Goal: Transaction & Acquisition: Purchase product/service

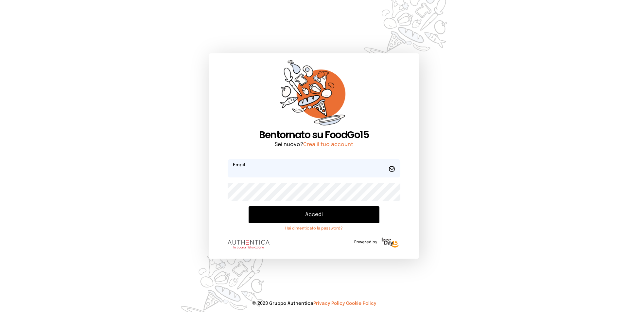
type input "**********"
click at [322, 214] on button "Accedi" at bounding box center [313, 214] width 131 height 17
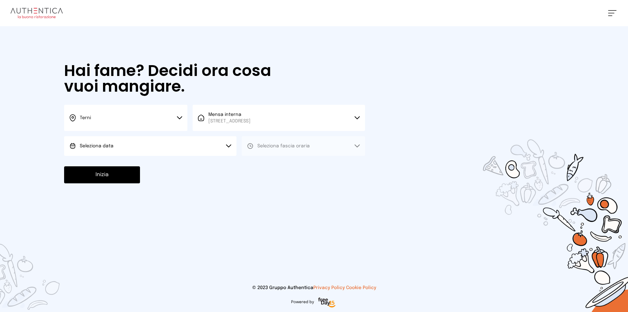
click at [178, 118] on icon at bounding box center [179, 117] width 5 height 2
click at [148, 138] on li "Terni" at bounding box center [125, 140] width 123 height 18
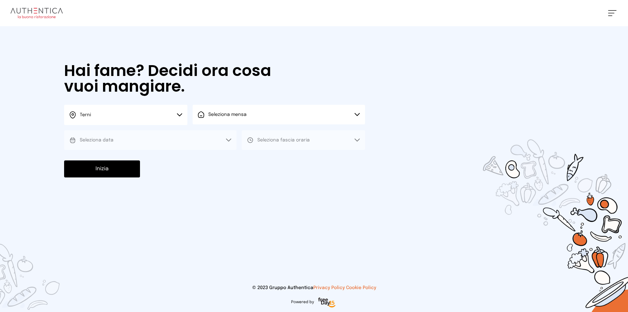
click at [256, 117] on button "Seleziona mensa" at bounding box center [279, 115] width 172 height 20
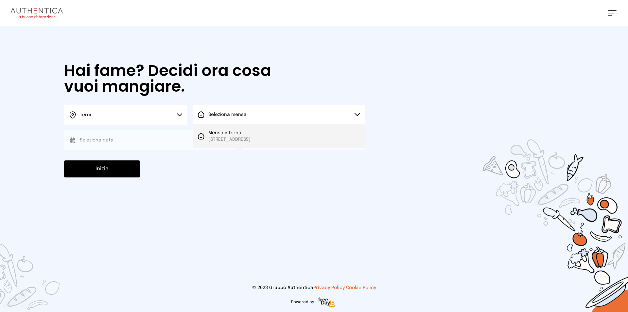
click at [250, 139] on span "[STREET_ADDRESS]" at bounding box center [229, 139] width 42 height 7
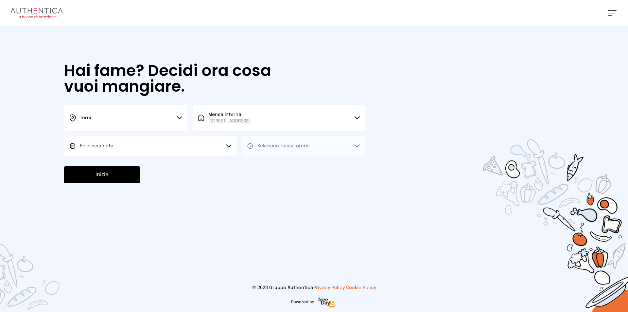
click at [140, 148] on button "Seleziona data" at bounding box center [150, 146] width 172 height 20
click at [119, 161] on li "[DATE], [DATE]" at bounding box center [150, 164] width 172 height 17
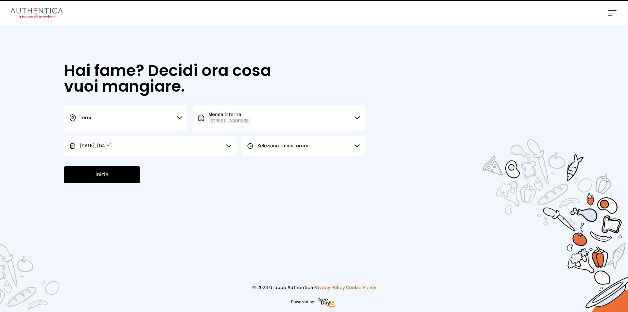
click at [273, 145] on span "Seleziona fascia oraria" at bounding box center [283, 145] width 52 height 5
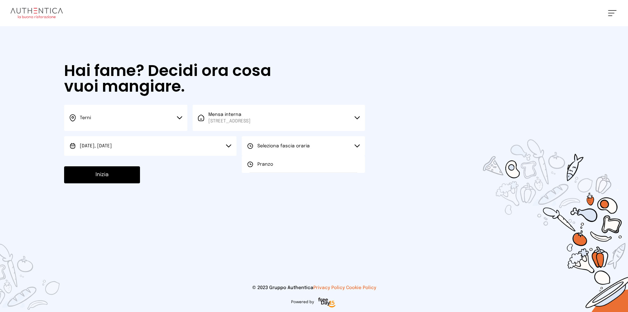
drag, startPoint x: 271, startPoint y: 165, endPoint x: 225, endPoint y: 165, distance: 46.7
click at [266, 165] on span "Pranzo" at bounding box center [265, 164] width 16 height 7
click at [91, 168] on button "Inizia" at bounding box center [102, 174] width 76 height 17
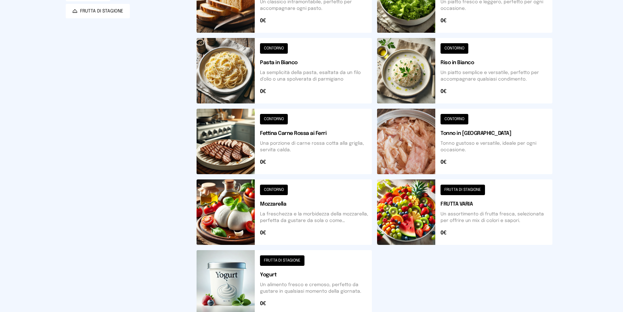
scroll to position [159, 0]
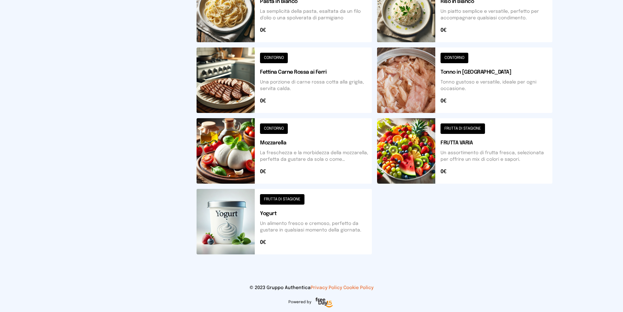
click at [403, 139] on button at bounding box center [464, 150] width 175 height 65
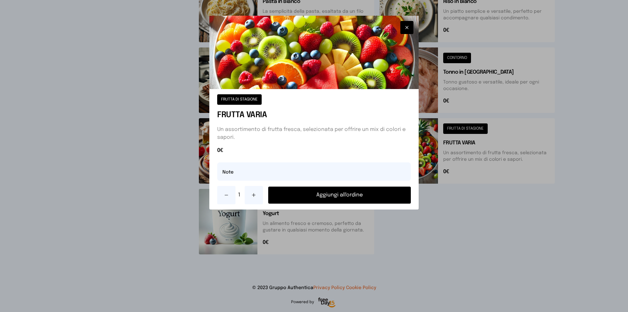
click at [367, 196] on button "Aggiungi all'ordine" at bounding box center [339, 194] width 143 height 17
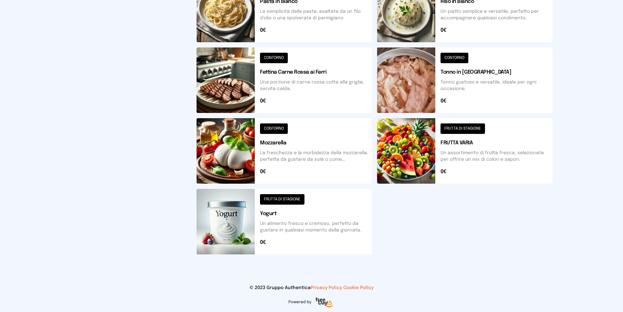
click at [234, 90] on button at bounding box center [283, 79] width 175 height 65
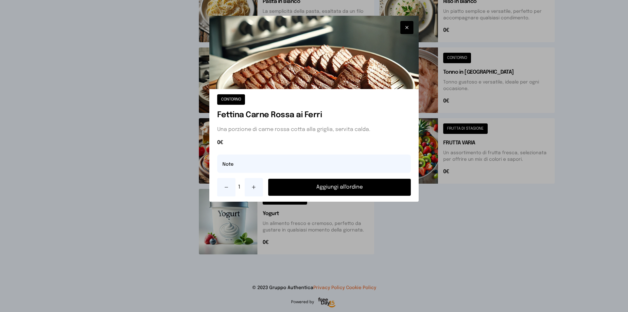
click at [347, 186] on button "Aggiungi all'ordine" at bounding box center [339, 186] width 143 height 17
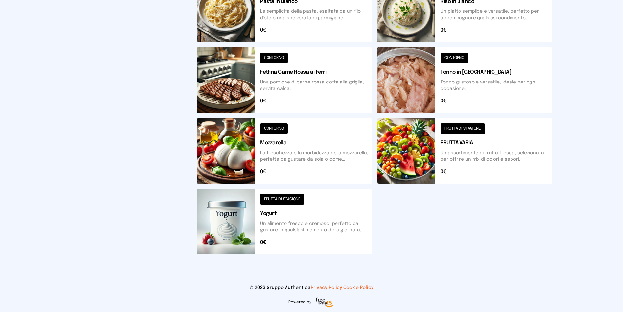
click at [246, 166] on button at bounding box center [283, 150] width 175 height 65
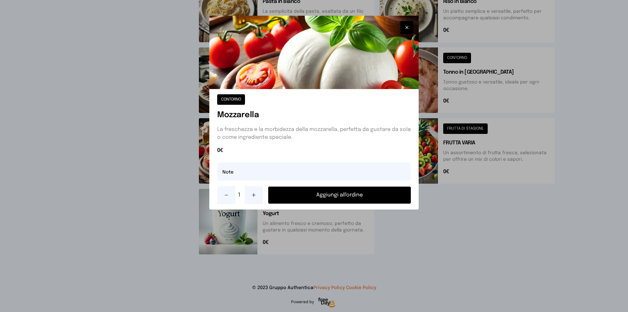
drag, startPoint x: 377, startPoint y: 192, endPoint x: 393, endPoint y: 191, distance: 15.7
click at [377, 191] on button "Aggiungi all'ordine" at bounding box center [339, 194] width 143 height 17
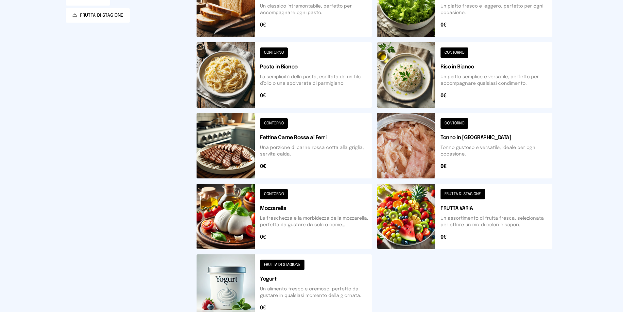
scroll to position [0, 0]
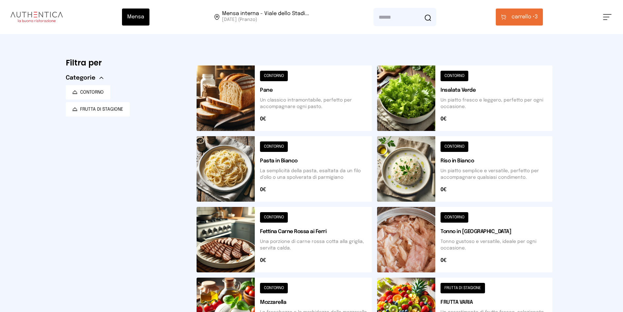
click at [420, 91] on button at bounding box center [464, 97] width 175 height 65
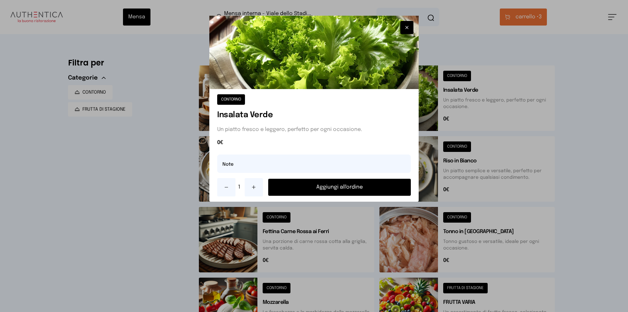
drag, startPoint x: 374, startPoint y: 189, endPoint x: 385, endPoint y: 188, distance: 11.8
click at [374, 188] on button "Aggiungi all'ordine" at bounding box center [339, 186] width 143 height 17
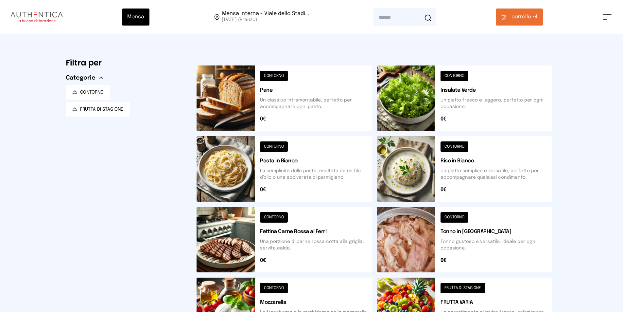
click at [429, 172] on button at bounding box center [464, 168] width 175 height 65
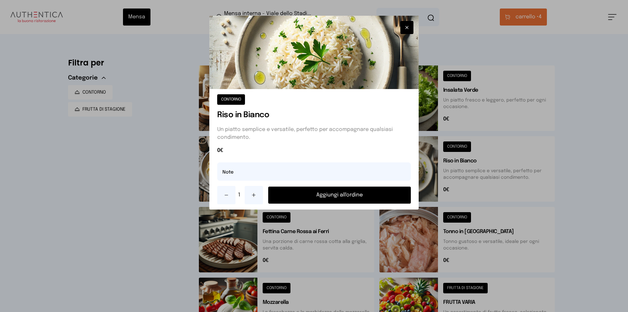
drag, startPoint x: 406, startPoint y: 27, endPoint x: 403, endPoint y: 32, distance: 6.4
click at [406, 26] on icon "button" at bounding box center [406, 27] width 5 height 7
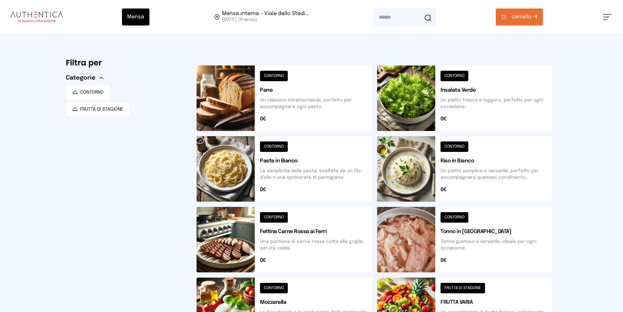
click at [212, 102] on button at bounding box center [283, 97] width 175 height 65
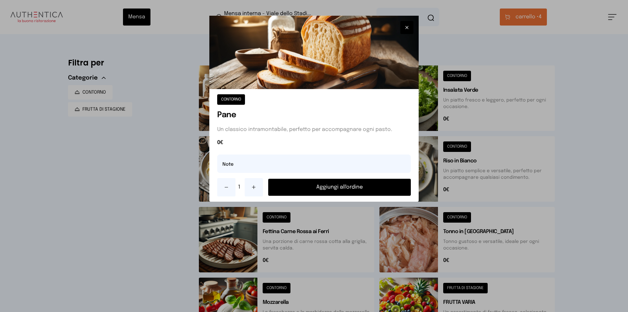
click at [351, 184] on button "Aggiungi all'ordine" at bounding box center [339, 186] width 143 height 17
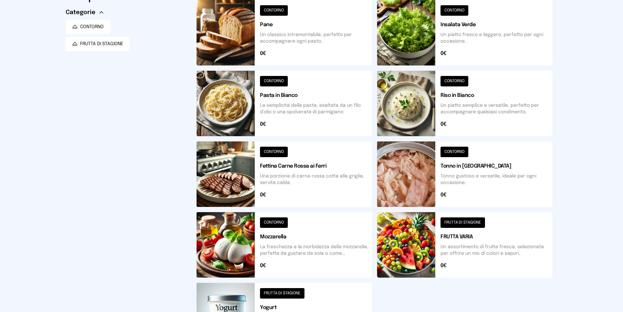
scroll to position [98, 0]
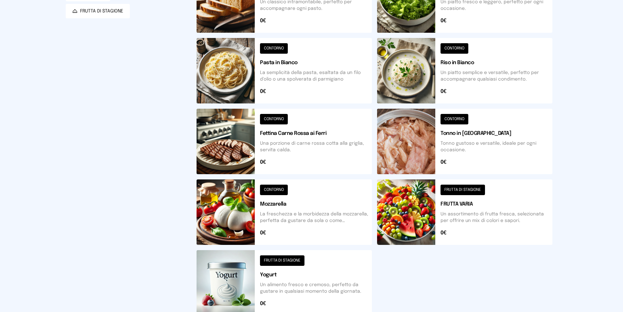
click at [405, 81] on button at bounding box center [464, 70] width 175 height 65
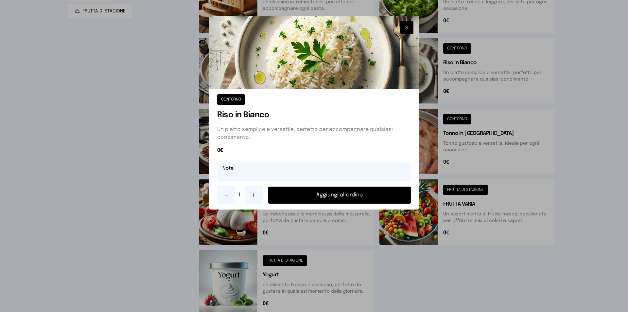
click at [257, 175] on input "text" at bounding box center [314, 171] width 194 height 18
type input "**"
click at [564, 231] on div at bounding box center [314, 156] width 628 height 312
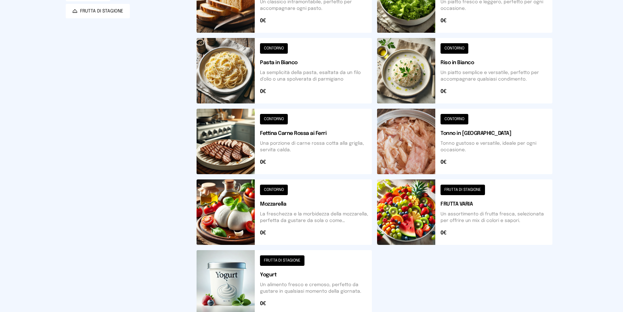
scroll to position [0, 0]
